Goal: Check status: Check status

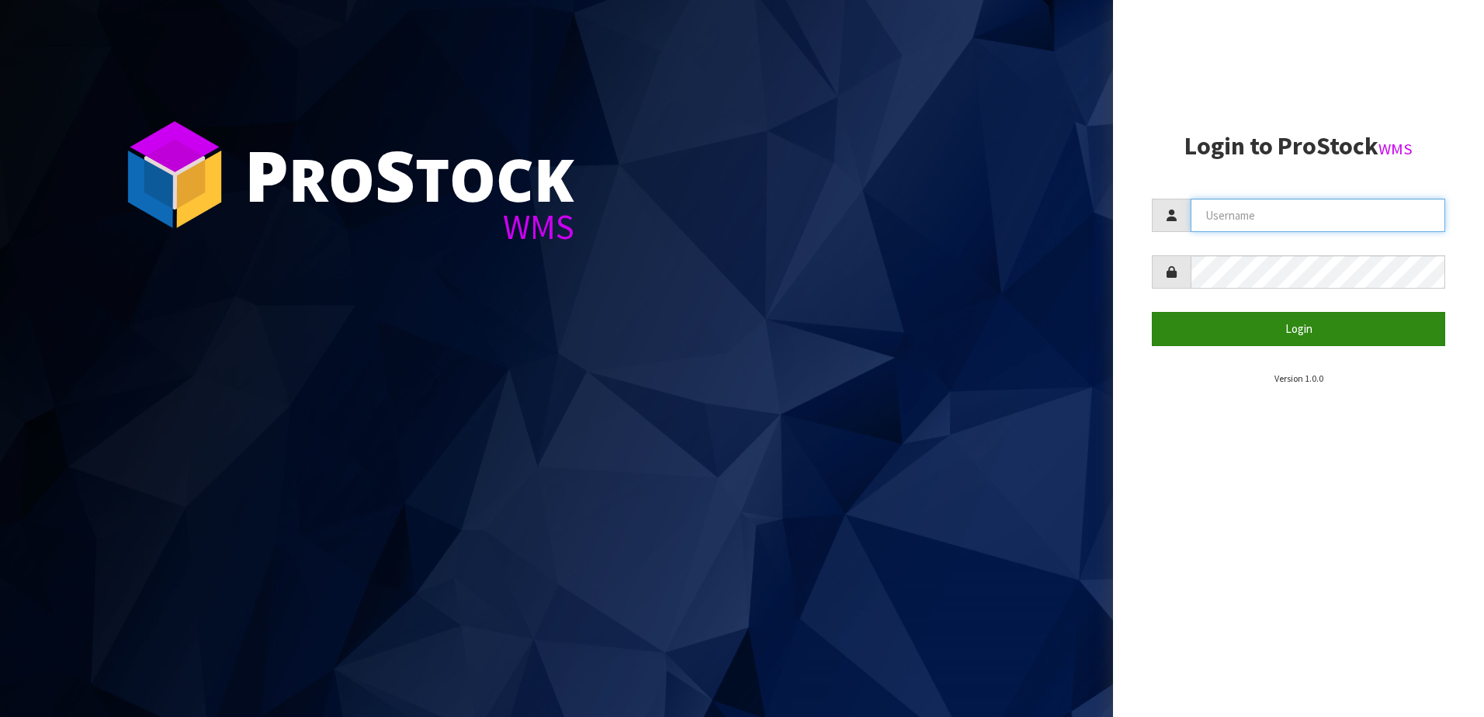
type input "yourreformer"
click at [1292, 316] on button "Login" at bounding box center [1298, 328] width 293 height 33
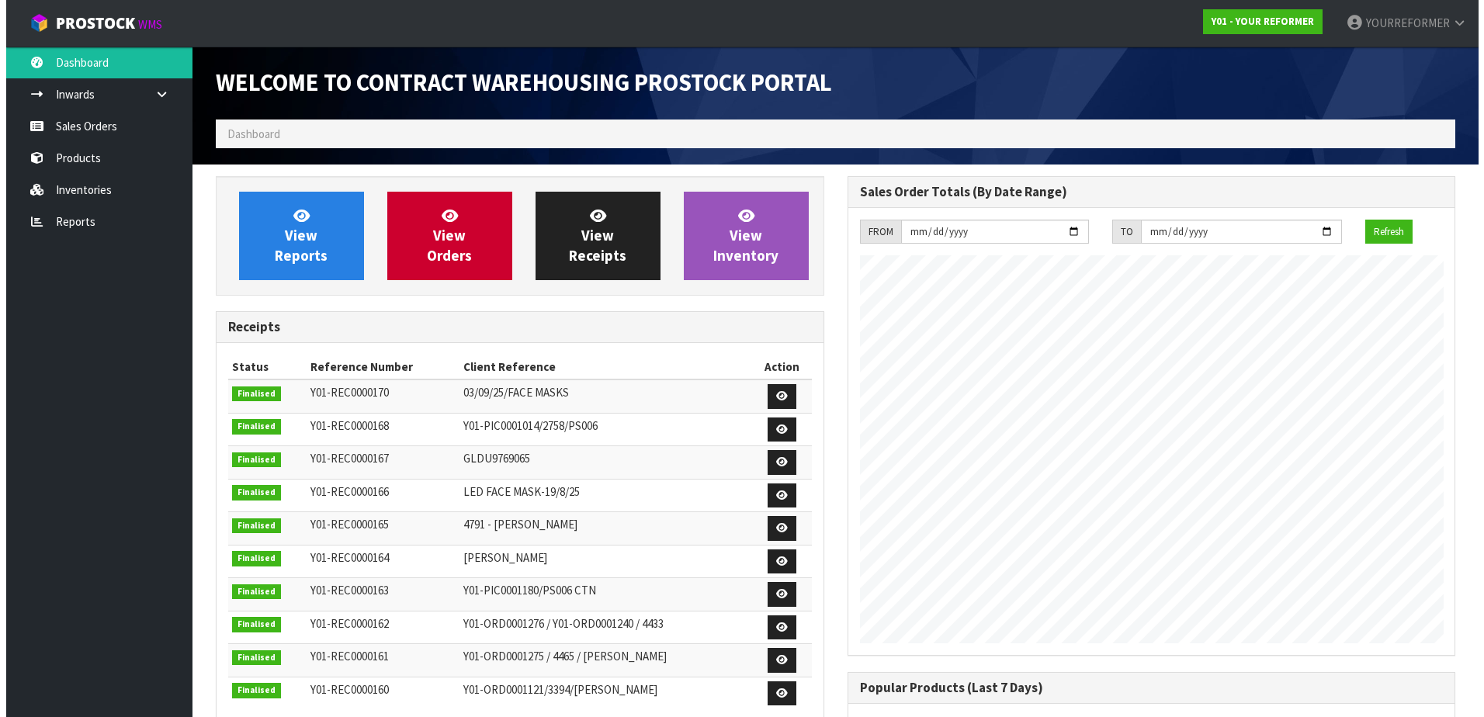
scroll to position [861, 631]
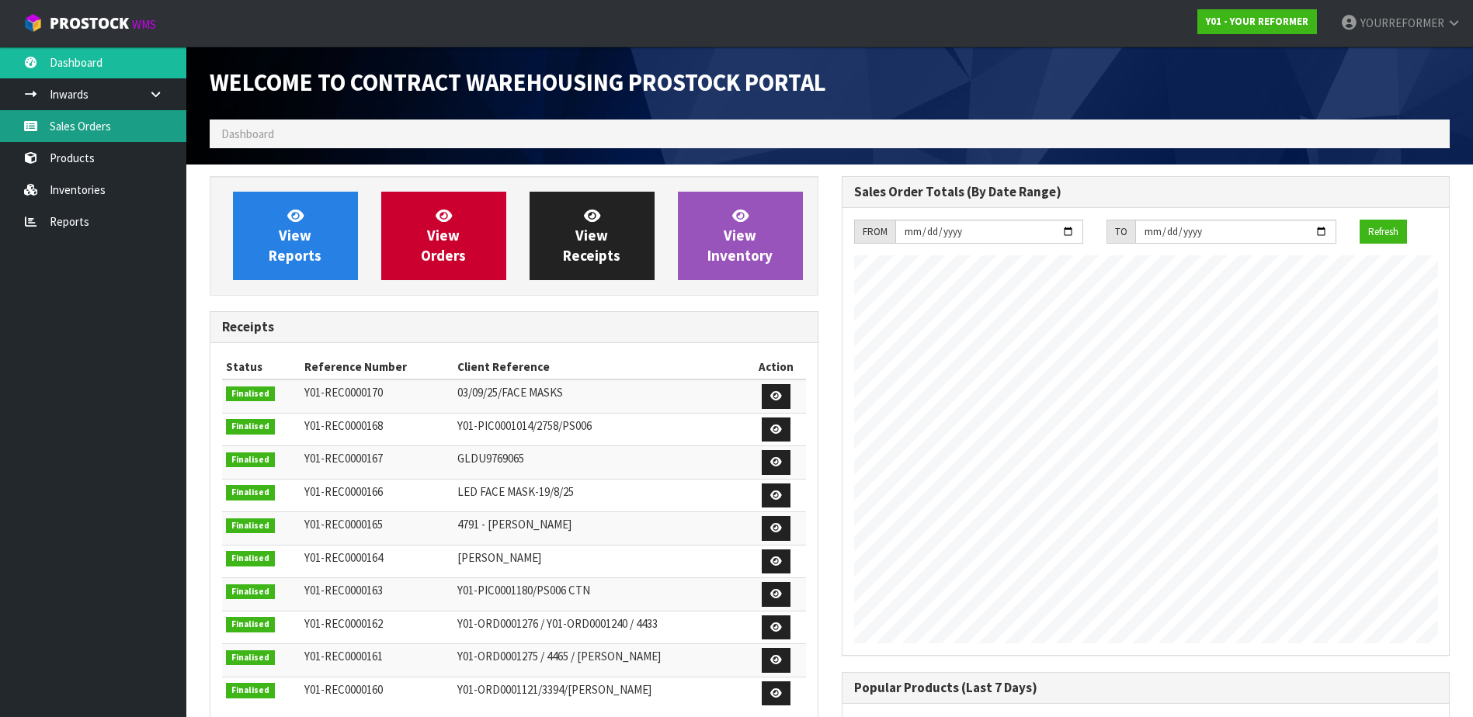
click at [102, 125] on link "Sales Orders" at bounding box center [93, 126] width 186 height 32
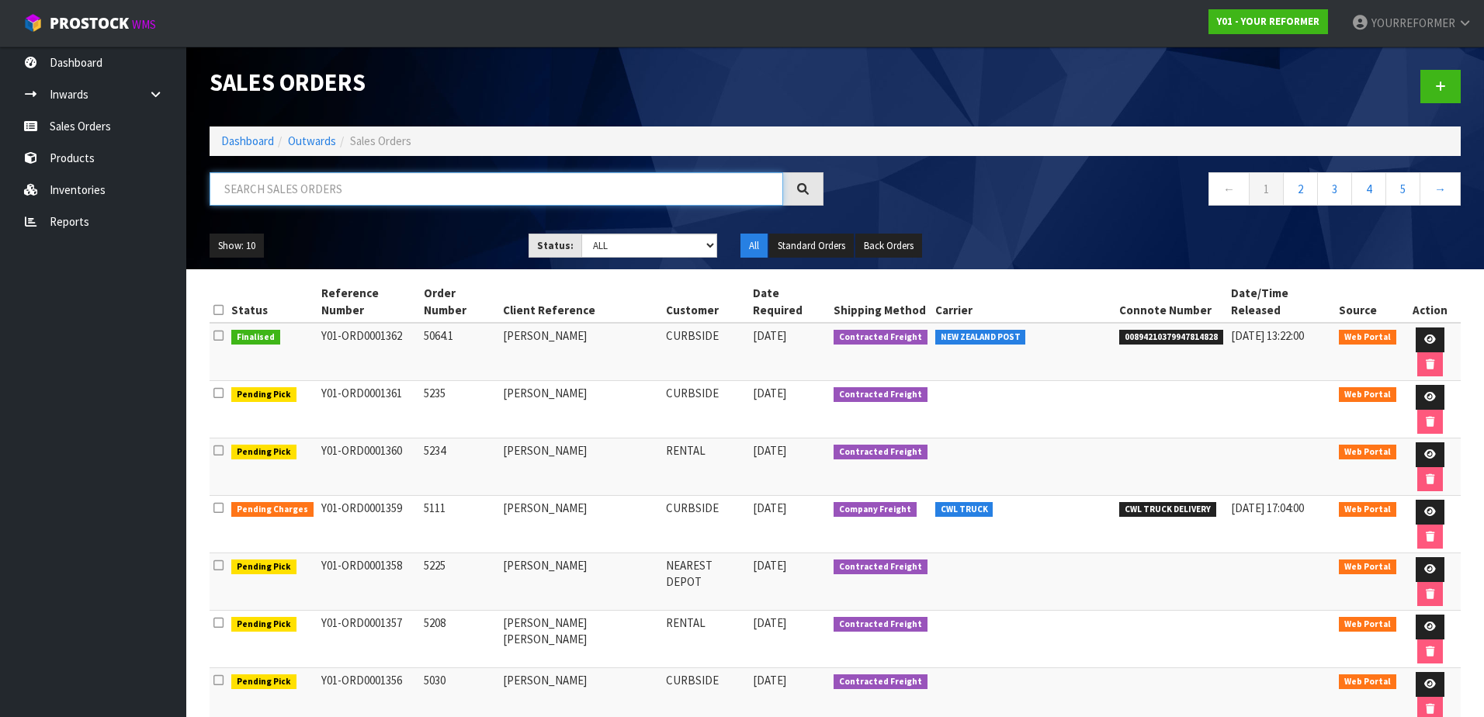
click at [248, 184] on input "text" at bounding box center [497, 188] width 574 height 33
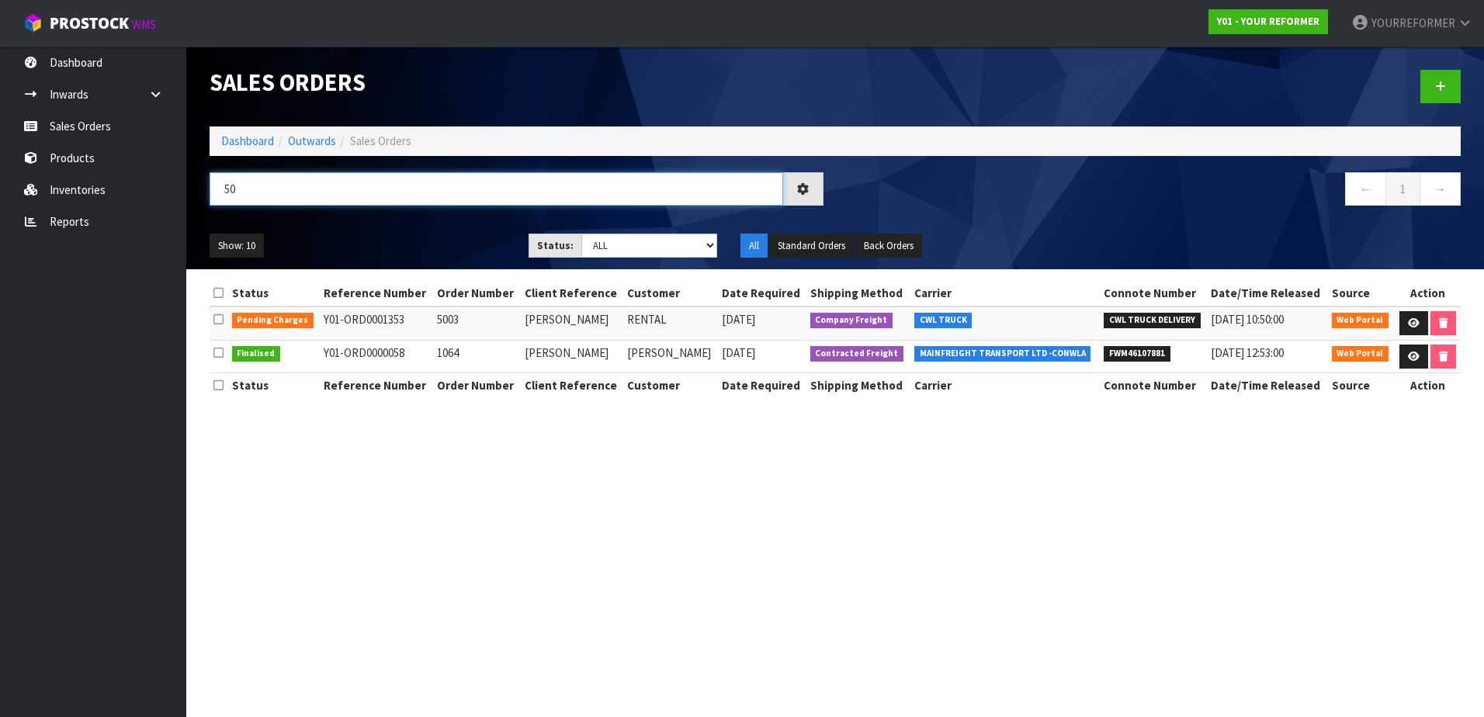
type input "5"
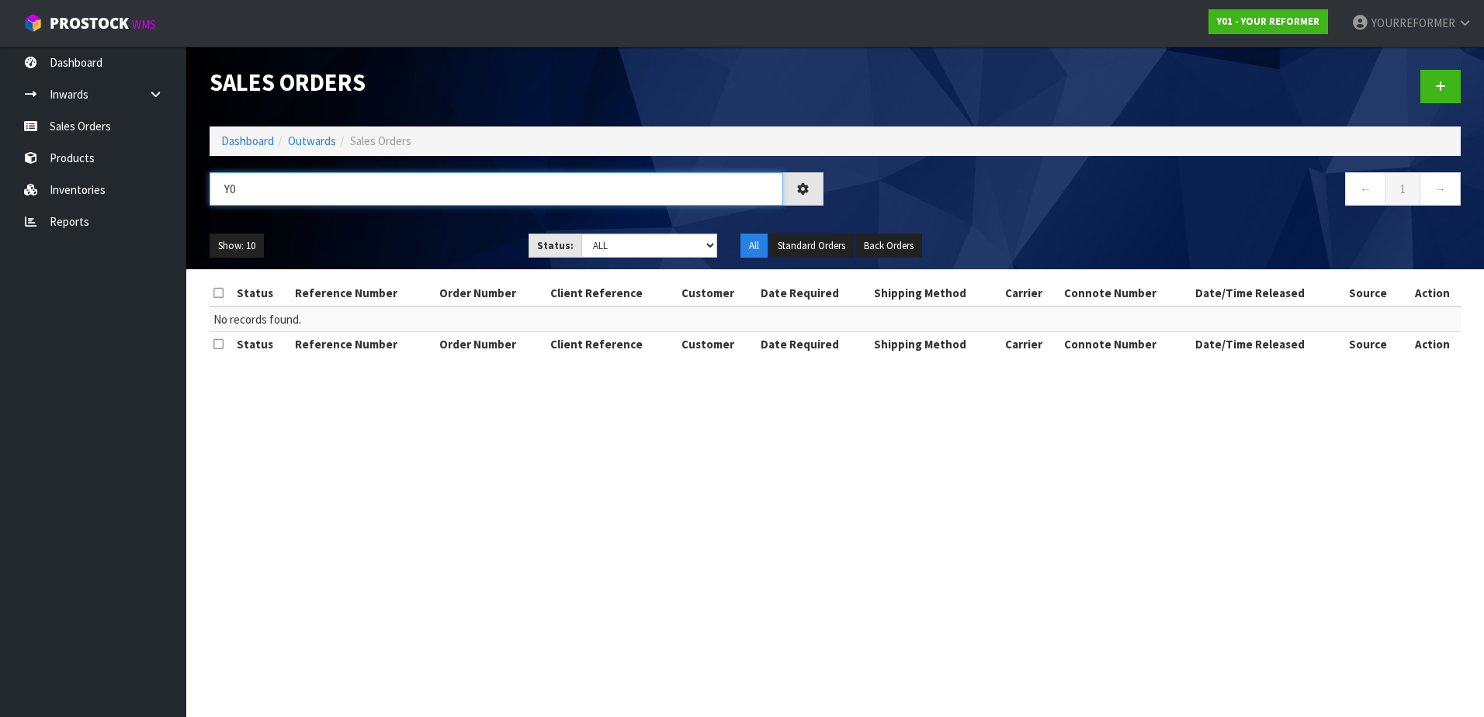
type input "Y"
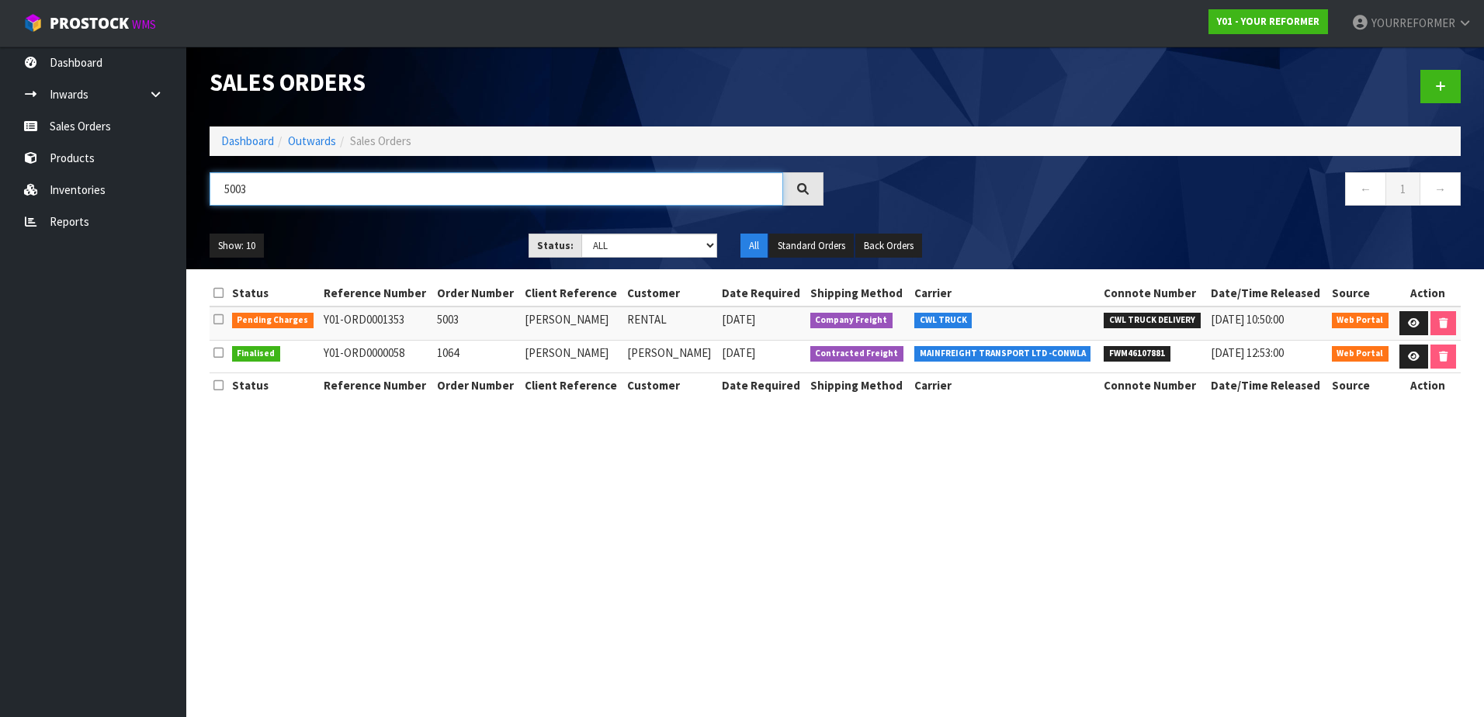
type input "5003"
